Goal: Find specific page/section: Find specific page/section

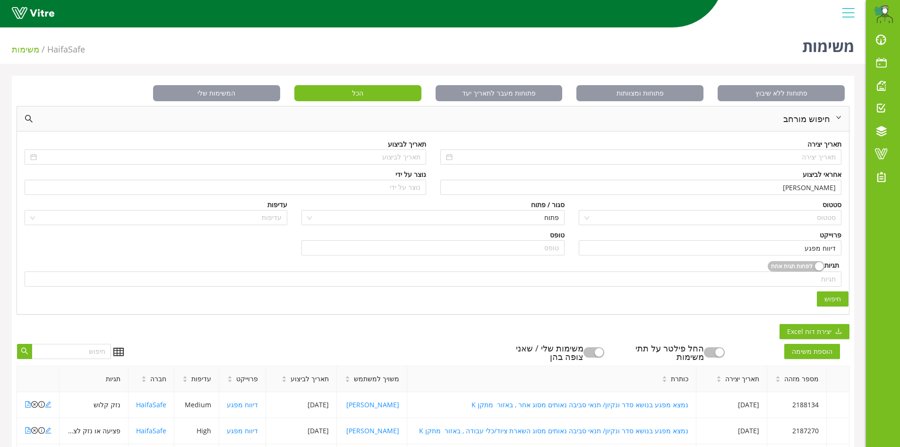
scroll to position [142, 0]
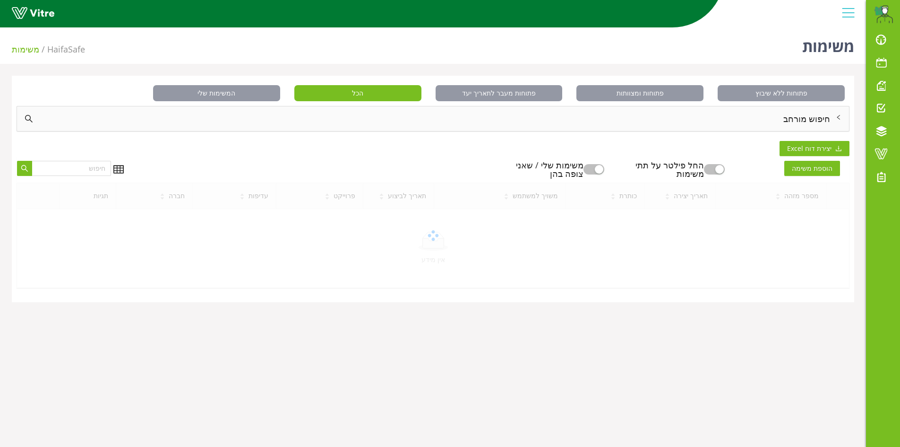
scroll to position [24, 0]
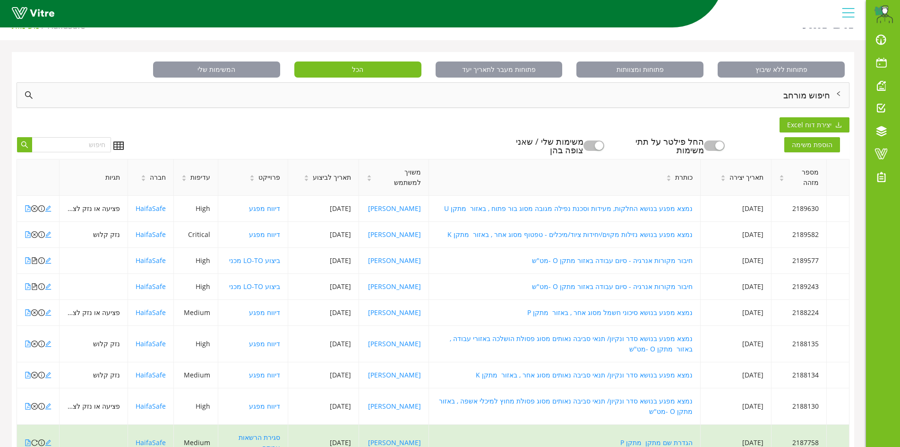
click at [808, 88] on div "חיפוש מורחב" at bounding box center [433, 95] width 832 height 25
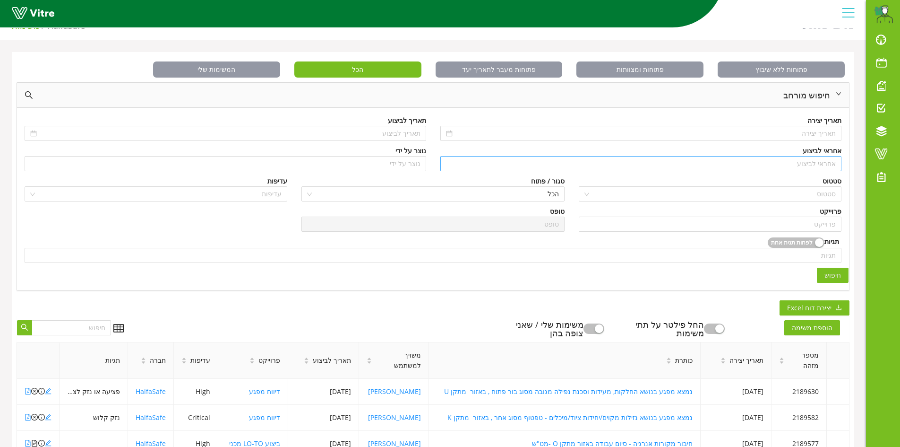
click at [822, 161] on input "search" at bounding box center [641, 163] width 390 height 14
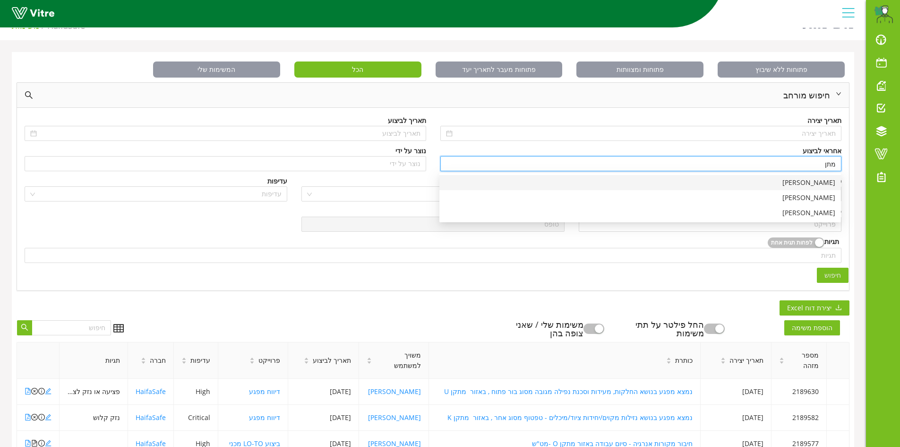
click at [826, 183] on div "[PERSON_NAME]" at bounding box center [640, 182] width 390 height 10
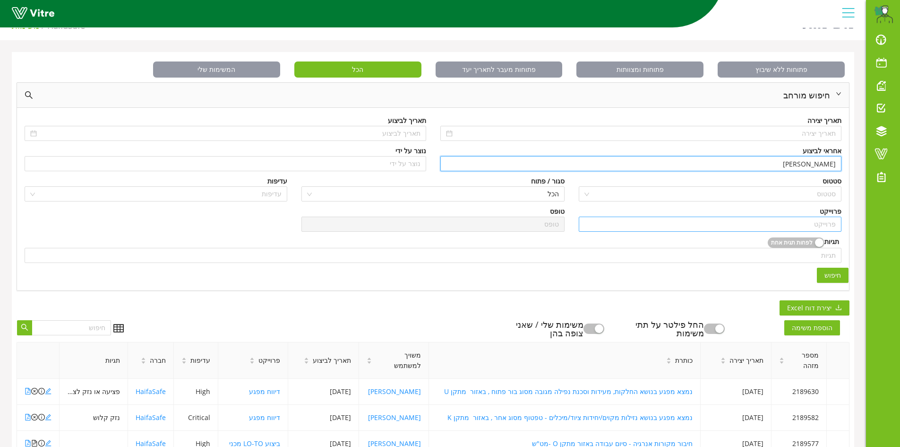
type input "[PERSON_NAME]"
click at [823, 223] on input "search" at bounding box center [709, 224] width 251 height 14
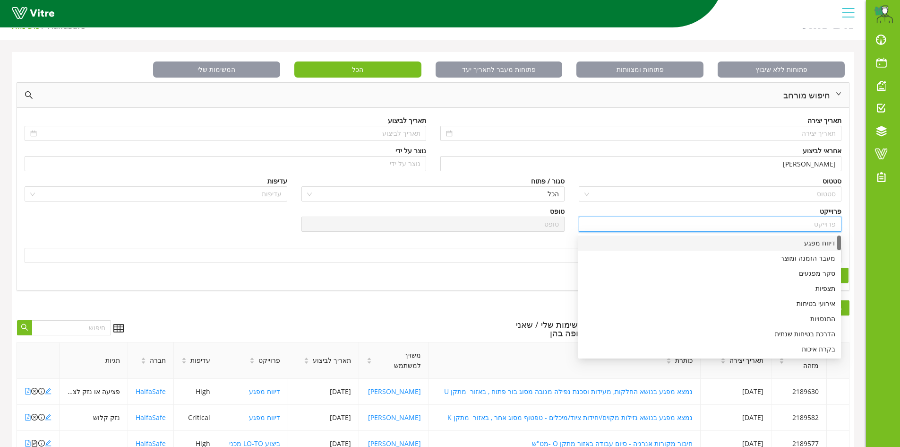
click at [821, 239] on div "דיווח מפגע" at bounding box center [709, 243] width 251 height 10
type input "דיווח מפגע"
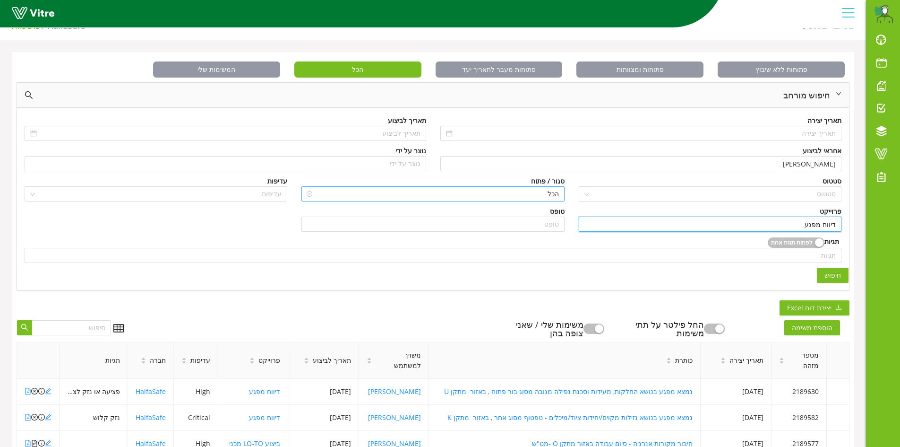
click at [551, 192] on span "הכל" at bounding box center [432, 194] width 251 height 14
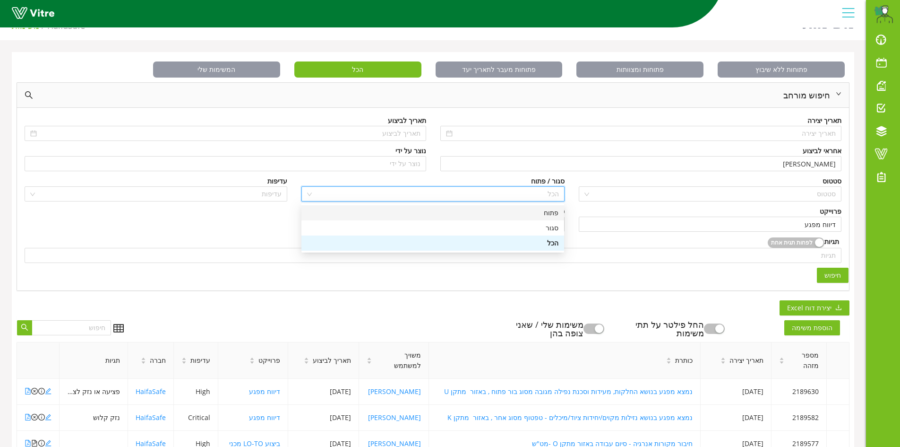
click at [554, 211] on div "פתוח" at bounding box center [432, 212] width 251 height 10
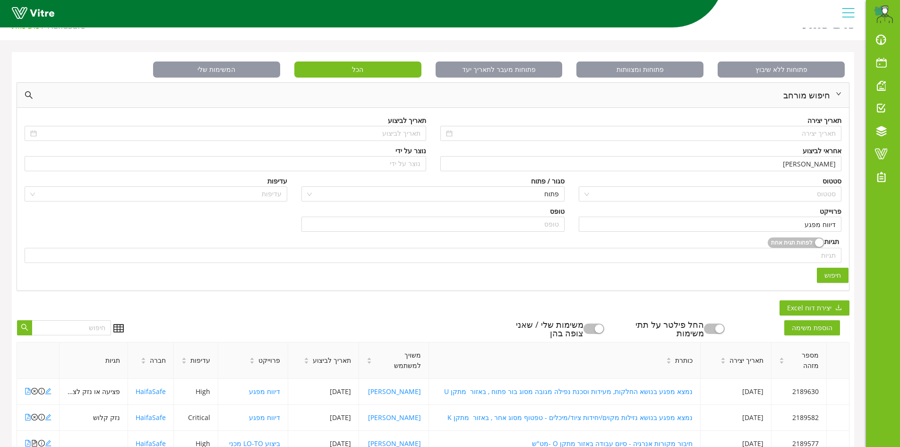
click at [842, 276] on button "חיפוש" at bounding box center [833, 274] width 32 height 15
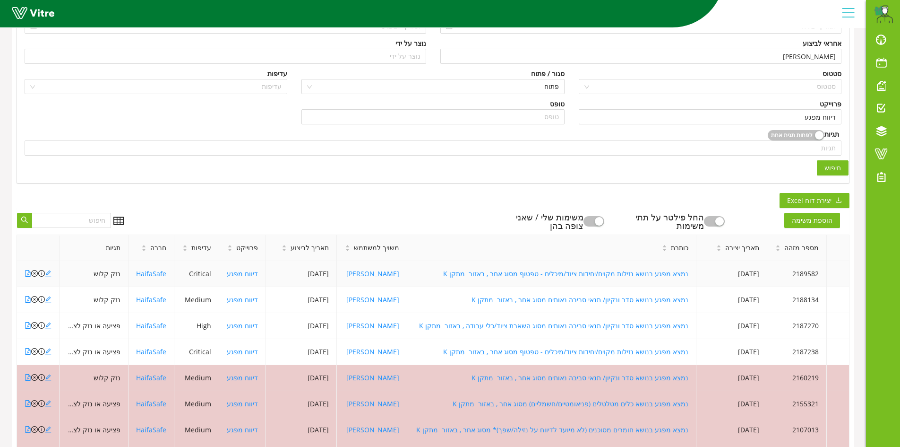
scroll to position [165, 0]
